Goal: Complete application form

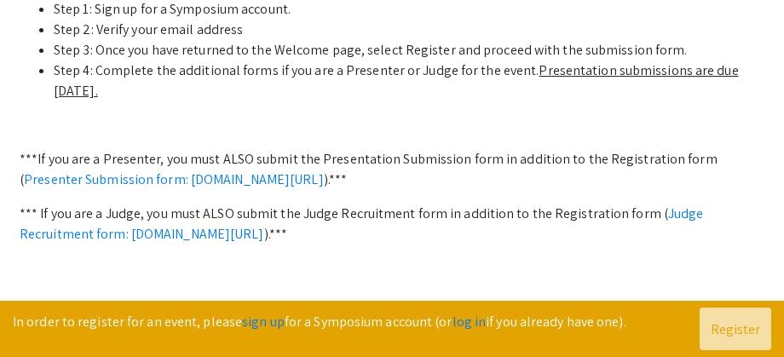
scroll to position [827, 0]
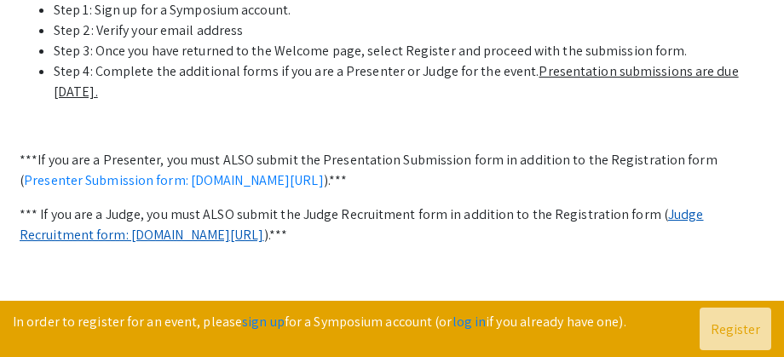
click at [695, 209] on link "Judge Recruitment form: [DOMAIN_NAME][URL]" at bounding box center [362, 224] width 684 height 38
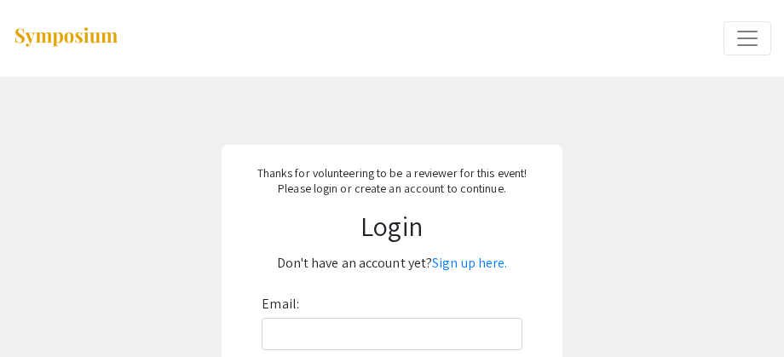
click at [314, 308] on div "Email: Next" at bounding box center [392, 351] width 260 height 121
click at [300, 317] on div "Email: Next" at bounding box center [392, 351] width 260 height 121
